Goal: Task Accomplishment & Management: Complete application form

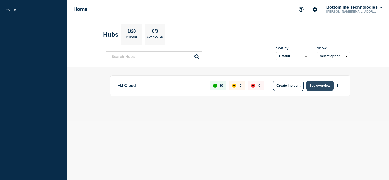
click at [318, 90] on button "See overview" at bounding box center [319, 86] width 27 height 10
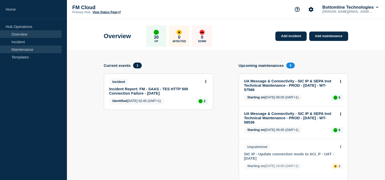
click at [28, 50] on link "Maintenance" at bounding box center [31, 50] width 62 height 8
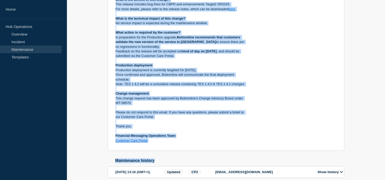
scroll to position [210, 0]
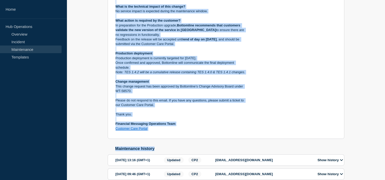
drag, startPoint x: 113, startPoint y: 15, endPoint x: 185, endPoint y: 139, distance: 143.4
click at [185, 139] on section "Closed Transformation & Enrichment Service v1.4.2 - UAT - 10/SEP/2025 - WT-5857…" at bounding box center [226, 15] width 237 height 247
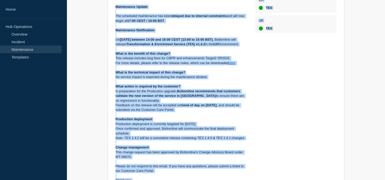
scroll to position [142, 0]
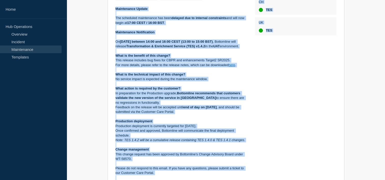
click at [87, 80] on div "Back Back to Maintenances Closed Transformation & Enrichment Service v1.4.2 - U…" at bounding box center [226, 149] width 319 height 425
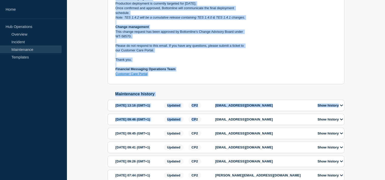
scroll to position [277, 0]
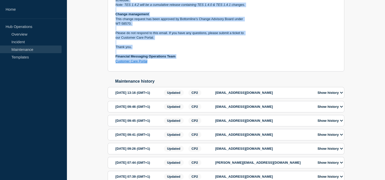
drag, startPoint x: 115, startPoint y: 61, endPoint x: 177, endPoint y: 77, distance: 64.0
copy div "Maintenance Update The scheduled maintenance has been delayed due to internal c…"
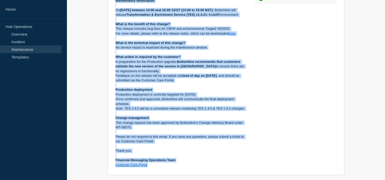
click at [78, 64] on div "Back Back to Maintenances Closed Transformation & Enrichment Service v1.4.2 - U…" at bounding box center [226, 118] width 319 height 425
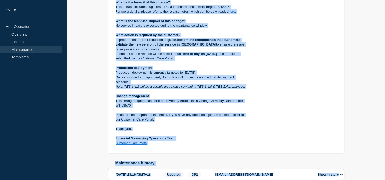
scroll to position [310, 0]
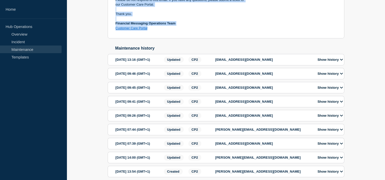
drag, startPoint x: 114, startPoint y: 69, endPoint x: 158, endPoint y: 42, distance: 51.7
copy div "Maintenance Notification On Wednesday 10 September, 2025 between 14:00 and 16:0…"
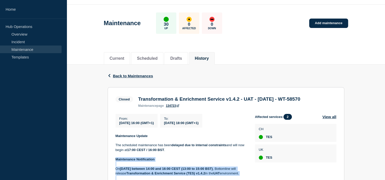
scroll to position [0, 0]
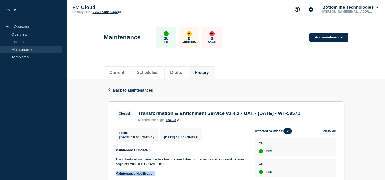
drag, startPoint x: 159, startPoint y: 120, endPoint x: 138, endPoint y: 115, distance: 21.3
click at [138, 115] on h3 "Transformation & Enrichment Service v1.4.2 - UAT - 10/SEP/2025 - WT-58570" at bounding box center [219, 114] width 162 height 6
copy h3 "Transformation & Enrichment Service v1.4.2 - UAT - 10/SEP/2025 - WT-58570"
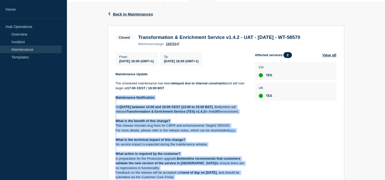
scroll to position [76, 0]
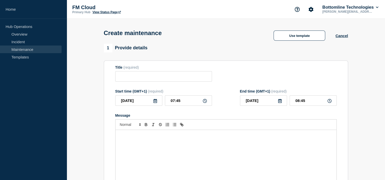
click at [140, 143] on div "Message" at bounding box center [226, 160] width 221 height 61
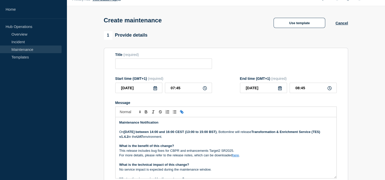
scroll to position [87, 0]
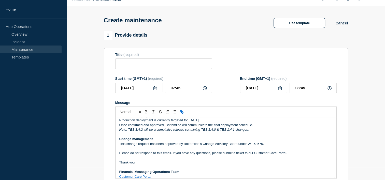
click at [142, 131] on em "Note: TES 1.4.2 will be a cumulative release containing TES 1.4.0 & TES 1.4.1 c…" at bounding box center [184, 130] width 130 height 4
click at [201, 132] on em "Note: TES 1.4.3 will be a cumulative release containing TES 1.4.0 & TES 1.4.1 c…" at bounding box center [184, 130] width 130 height 4
click at [217, 132] on em "Note: TES 1.4.3 will be a cumulative release containing TES 1.4.0 & TES 1.4.1 c…" at bounding box center [184, 130] width 130 height 4
click at [219, 132] on em "Note: TES 1.4.3 will be a cumulative release containing TES 1.4.0 , TES 1.4.2, …" at bounding box center [193, 130] width 148 height 4
click at [231, 132] on em "Note: TES 1.4.3 will be a cumulative release containing TES 1.4.0 ,TES 1.4.2, &…" at bounding box center [192, 130] width 147 height 4
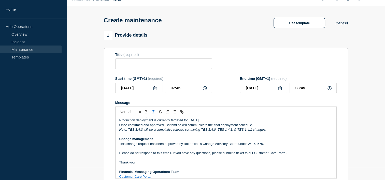
click at [252, 132] on em "Note: TES 1.4.3 will be a cumulative release containing TES 1.4.0 ,TES 1.4.1, &…" at bounding box center [192, 130] width 147 height 4
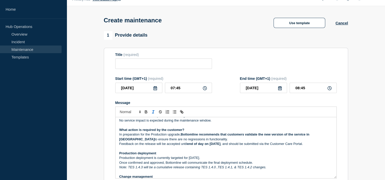
scroll to position [0, 0]
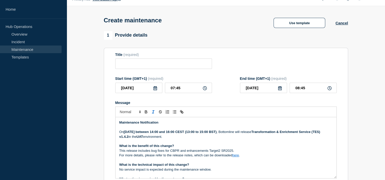
click at [142, 133] on strong "Wednesday 10 September, 2025 between 14:00 and 16:00 CEST (13:00 to 15:00 BST)" at bounding box center [170, 132] width 93 height 4
click at [142, 133] on strong "10 September, 2025 between 14:00 and 16:00 CEST (13:00 to 15:00 BST)" at bounding box center [176, 132] width 93 height 4
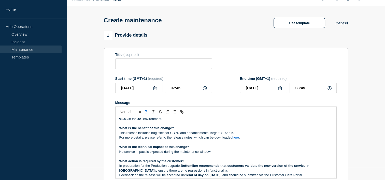
scroll to position [21, 0]
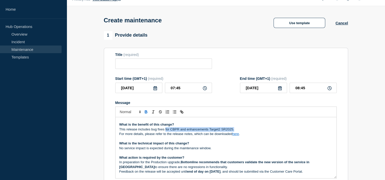
drag, startPoint x: 236, startPoint y: 131, endPoint x: 165, endPoint y: 131, distance: 70.6
click at [165, 131] on p "This release includes bug fixes for CBPR and enhancements Target2 SR2025." at bounding box center [225, 129] width 213 height 5
drag, startPoint x: 240, startPoint y: 137, endPoint x: 233, endPoint y: 137, distance: 7.6
click at [233, 137] on p "For more details, please refer to the release notes, which can be downloaded he…" at bounding box center [225, 134] width 213 height 5
click at [249, 135] on p "For more details, please refer to the release notes, which can be downloaded he…" at bounding box center [225, 134] width 213 height 5
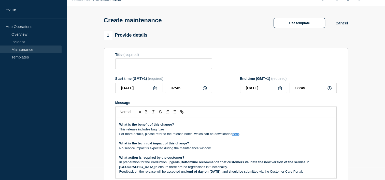
click at [236, 136] on link "here" at bounding box center [236, 134] width 7 height 4
click at [254, 145] on link at bounding box center [248, 143] width 12 height 4
type input "https://bottomline.thruinc.net/Publishing/Link.aspx?LinkID=2K8UR14OJDBDA"
paste input "https://bottomline.thruinc.net/Publishing/Link.aspx?LinkID=1X5XJQQ1RKP5N"
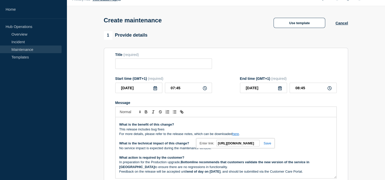
type input "https://bottomline.thruinc.net/Publishing/Link.aspx?LinkID=1X5XJQQ1RKP5N"
click at [265, 145] on link at bounding box center [266, 144] width 12 height 4
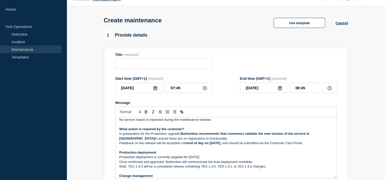
scroll to position [50, 0]
click at [213, 143] on strong "end of day on 17th September, 2025" at bounding box center [203, 143] width 33 height 4
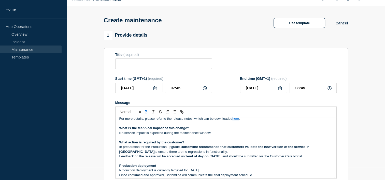
scroll to position [0, 0]
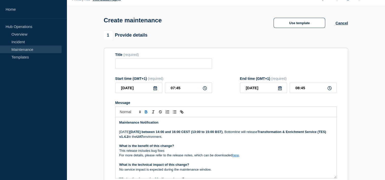
click at [169, 133] on strong "18 September 2025 between 14:00 and 16:00 CEST (13:00 to 15:00 BST)" at bounding box center [176, 132] width 93 height 4
click at [223, 148] on p "What is the benefit of this change?" at bounding box center [225, 146] width 213 height 5
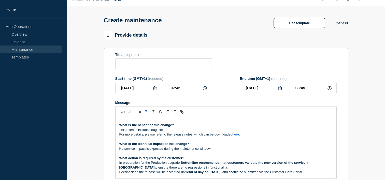
scroll to position [21, 0]
click at [166, 131] on p "This release includes bug fixes" at bounding box center [225, 130] width 213 height 5
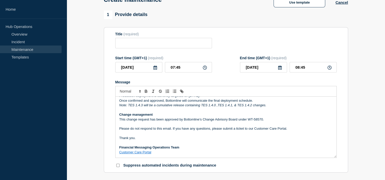
scroll to position [35, 0]
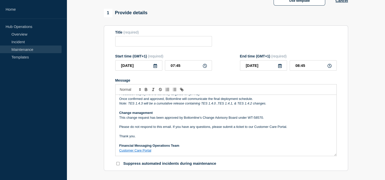
click at [136, 37] on div "Title (required)" at bounding box center [163, 38] width 97 height 17
click at [135, 42] on input "Title" at bounding box center [163, 41] width 97 height 10
paste input "Transformation & Enrichment Service v1.4.2 - UAT - 10/SEP/2025 - WT-58570"
click at [149, 43] on input "Transformation & Enrichment Service v1.4.2 - UAT - 10/SEP/2025 - WT-58570" at bounding box center [163, 41] width 97 height 10
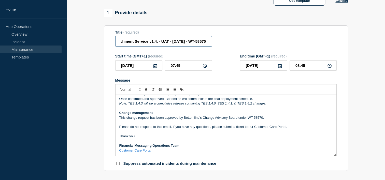
scroll to position [0, 51]
click at [169, 43] on input "Transformation & Enrichment Service v1.4.3 - UAT - 10/SEP/2025 - WT-58570" at bounding box center [163, 41] width 97 height 10
drag, startPoint x: 196, startPoint y: 40, endPoint x: 226, endPoint y: 37, distance: 31.0
click at [226, 37] on div "Title (required) Transformation & Enrichment Service v1.4.3 - UAT - 18/SEP/2025…" at bounding box center [226, 38] width 222 height 17
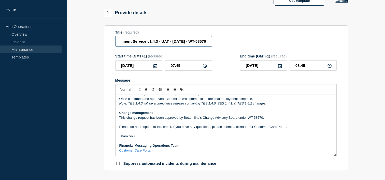
click at [207, 42] on input "Transformation & Enrichment Service v1.4.3 - UAT - 18/SEP/2025 - WT-58570" at bounding box center [163, 41] width 97 height 10
paste input "59206"
type input "Transformation & Enrichment Service v1.4.3 - UAT - 18/SEP/2025 - WT-59206"
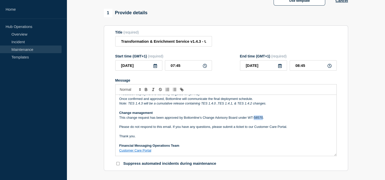
drag, startPoint x: 263, startPoint y: 119, endPoint x: 254, endPoint y: 119, distance: 8.4
click at [254, 119] on p "This change request has been approved by Bottomline’s Change Advisory Board und…" at bounding box center [225, 118] width 213 height 5
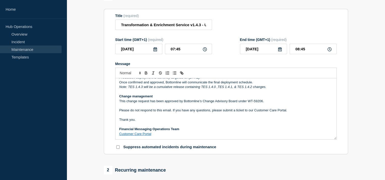
scroll to position [53, 0]
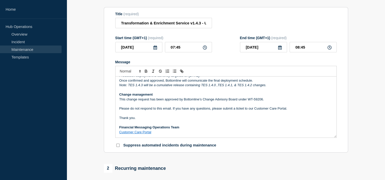
click at [259, 127] on p "Financial Messaging Operations Team" at bounding box center [225, 127] width 213 height 5
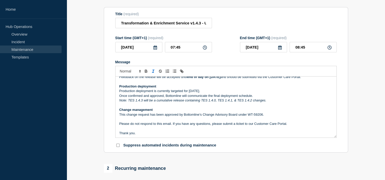
scroll to position [91, 0]
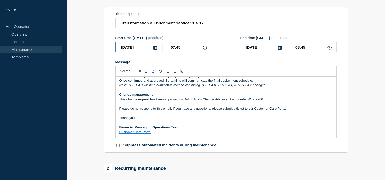
click at [151, 51] on input "2025-09-16" at bounding box center [138, 47] width 47 height 10
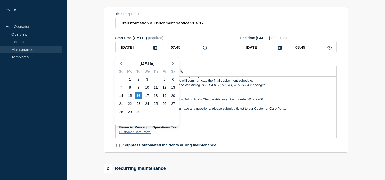
click at [155, 50] on icon at bounding box center [155, 48] width 4 height 4
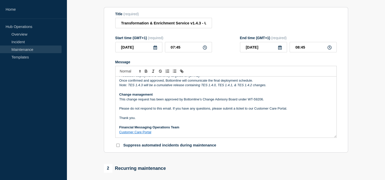
click at [155, 50] on icon at bounding box center [155, 48] width 4 height 4
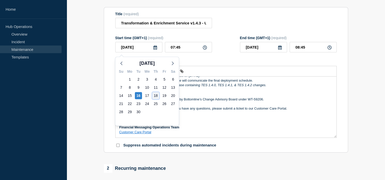
click at [156, 96] on div "18" at bounding box center [155, 95] width 7 height 7
type input "2025-09-18"
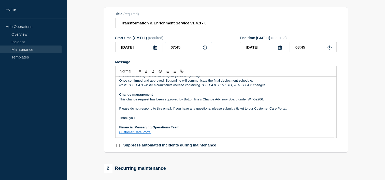
click at [173, 47] on input "07:45" at bounding box center [188, 47] width 47 height 10
type input "16:45"
type input "17:45"
click at [190, 50] on input "16:45" at bounding box center [188, 47] width 47 height 10
type input "16:00"
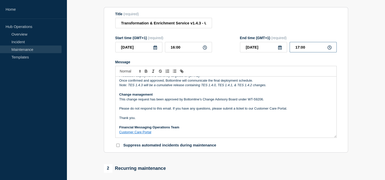
click at [300, 48] on input "17:00" at bounding box center [313, 47] width 47 height 10
type input "18:00"
click at [278, 64] on div "Message" at bounding box center [226, 62] width 222 height 4
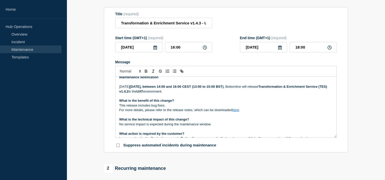
scroll to position [0, 0]
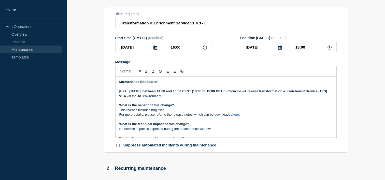
click at [174, 48] on input "16:00" at bounding box center [188, 47] width 47 height 10
type input "11:00"
type input "13:00"
click at [206, 52] on input "11:00" at bounding box center [188, 47] width 47 height 10
click at [192, 46] on input "11:00" at bounding box center [188, 47] width 47 height 10
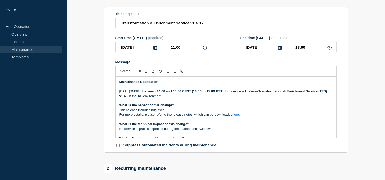
click at [217, 37] on form "Title (required) Transformation & Enrichment Service v1.4.3 - UAT - 18/SEP/2025…" at bounding box center [226, 80] width 222 height 136
click at [188, 92] on strong "18 September 2025, between 14:00 and 16:00 CEST (13:00 to 15:00 BST)" at bounding box center [177, 91] width 94 height 4
click at [205, 92] on strong "18 September 2025, between 11:00 and 16:00 CEST (13:00 to 15:00 BST)" at bounding box center [177, 91] width 94 height 4
click at [224, 93] on strong "18 September 2025, between 11:00 and 13:00 CEST (13:00 to 15:00 BST)" at bounding box center [177, 91] width 94 height 4
click at [224, 93] on strong "18 September 2025, between 11:00 and 13:00 CEST (12:00 to 15:00 BST)" at bounding box center [177, 91] width 94 height 4
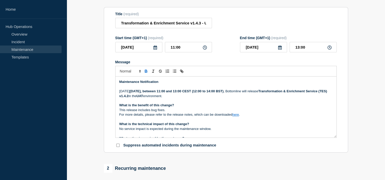
click at [246, 101] on p "Message" at bounding box center [225, 101] width 213 height 5
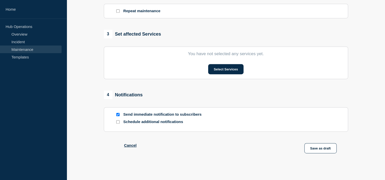
scroll to position [230, 0]
click at [221, 77] on section "You have not selected any services yet. Select Services" at bounding box center [226, 63] width 245 height 33
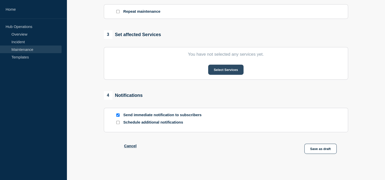
click at [217, 70] on button "Select Services" at bounding box center [225, 70] width 35 height 10
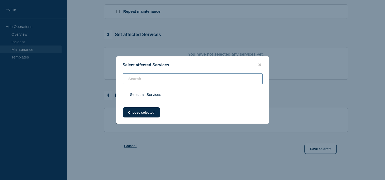
click at [170, 82] on input "text" at bounding box center [193, 79] width 140 height 10
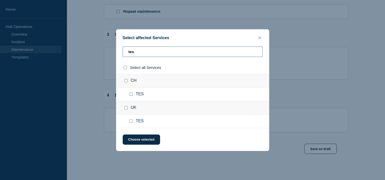
type input "tes"
click at [126, 81] on input "CH checkbox" at bounding box center [126, 80] width 3 height 3
checkbox input "true"
click at [126, 109] on input "UK checkbox" at bounding box center [126, 107] width 3 height 3
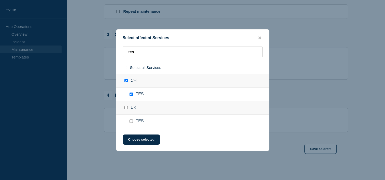
checkbox input "true"
click at [149, 140] on button "Choose selected" at bounding box center [141, 140] width 37 height 10
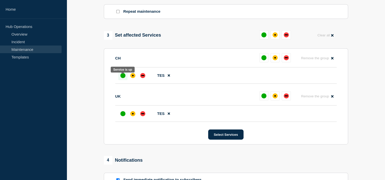
click at [124, 78] on div "up" at bounding box center [122, 75] width 5 height 5
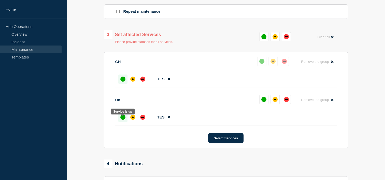
click at [123, 120] on div "up" at bounding box center [122, 117] width 5 height 5
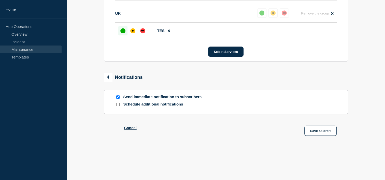
scroll to position [314, 0]
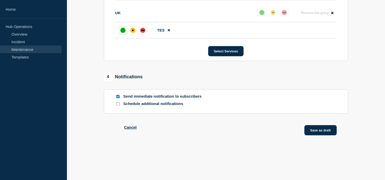
click at [330, 133] on button "Save as draft" at bounding box center [321, 130] width 32 height 10
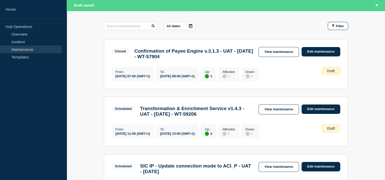
scroll to position [77, 0]
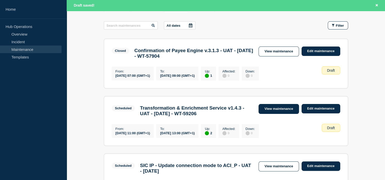
click at [283, 111] on link "View maintenance" at bounding box center [279, 109] width 40 height 10
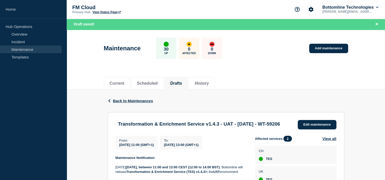
click at [376, 85] on div "Current Scheduled Drafts History" at bounding box center [226, 81] width 319 height 18
